Goal: Go to known website: Access a specific website the user already knows

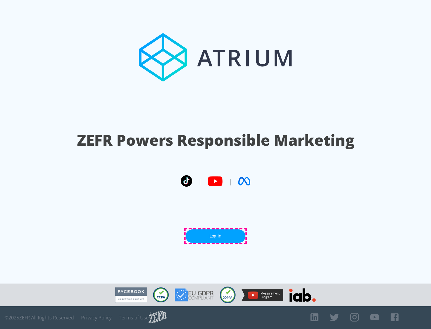
click at [215, 236] on link "Log In" at bounding box center [216, 236] width 60 height 13
